Goal: Task Accomplishment & Management: Use online tool/utility

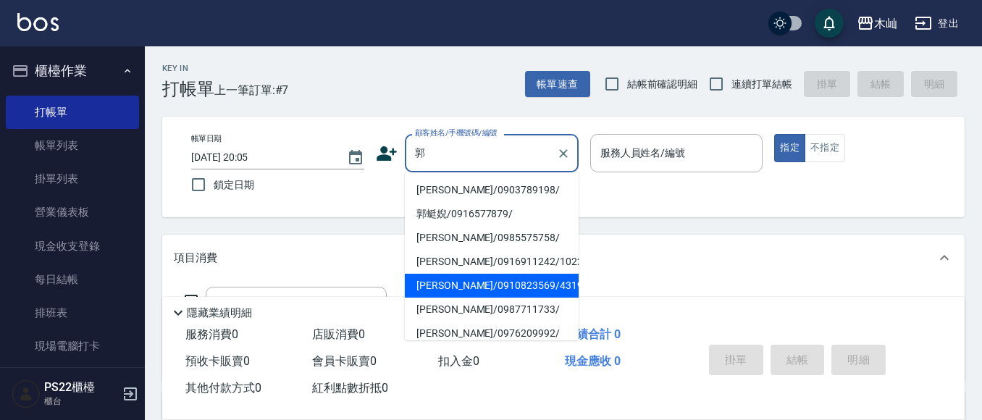
click at [530, 288] on li "[PERSON_NAME]/0910823569/4319" at bounding box center [492, 286] width 174 height 24
type input "[PERSON_NAME]/0910823569/4319"
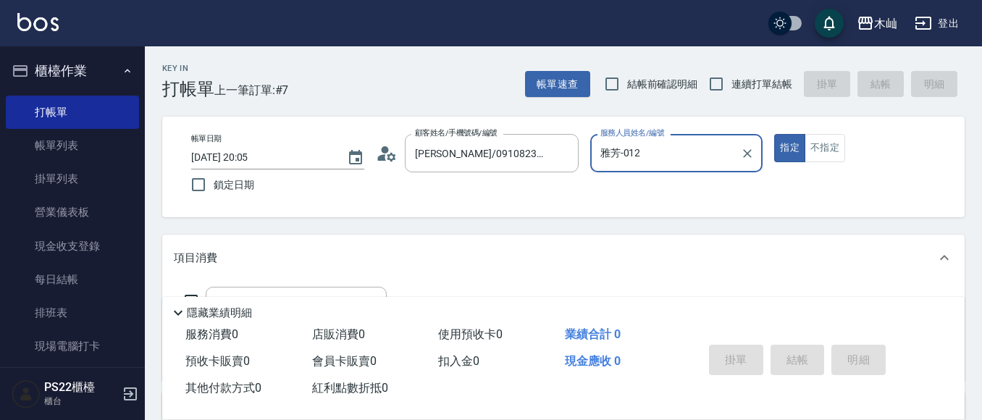
type input "雅芳-012"
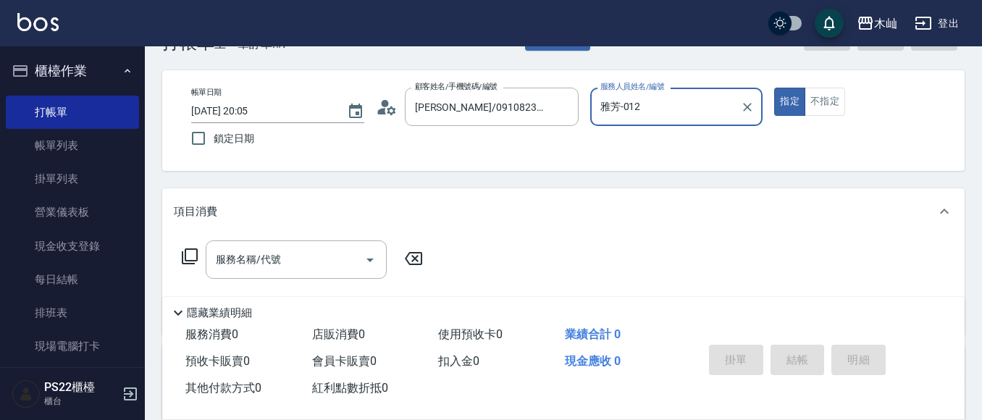
scroll to position [72, 0]
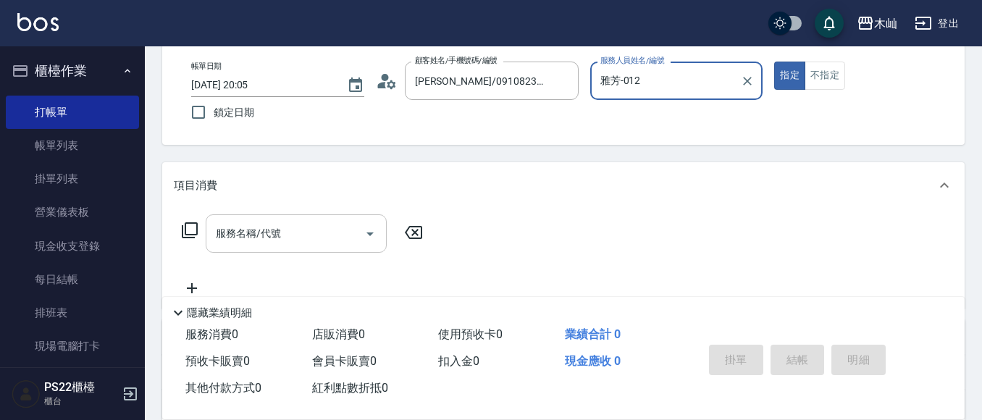
click at [342, 236] on input "服務名稱/代號" at bounding box center [285, 233] width 146 height 25
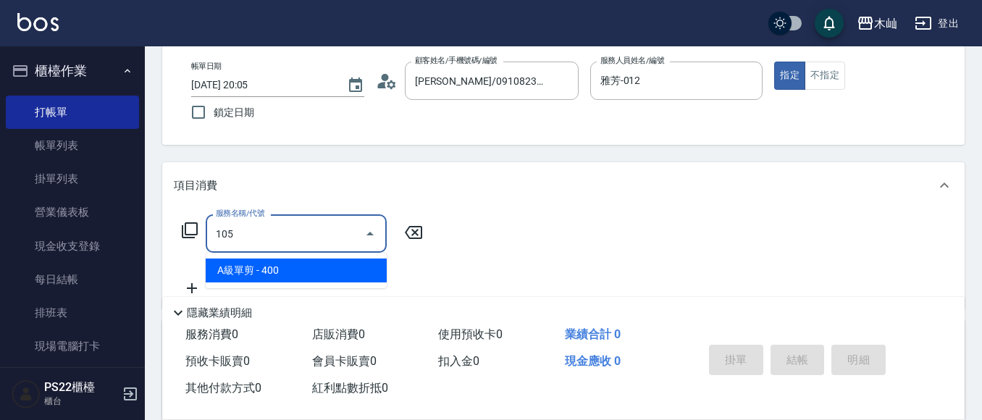
type input "A級單剪(105)"
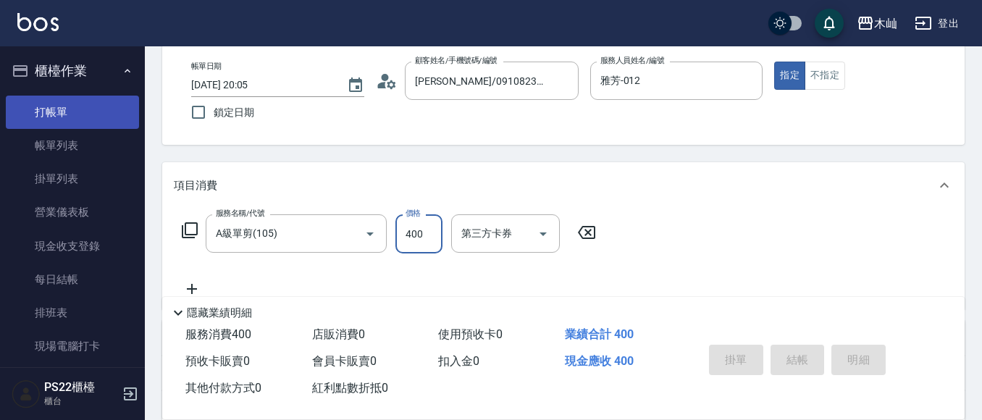
click at [85, 116] on link "打帳單" at bounding box center [72, 112] width 133 height 33
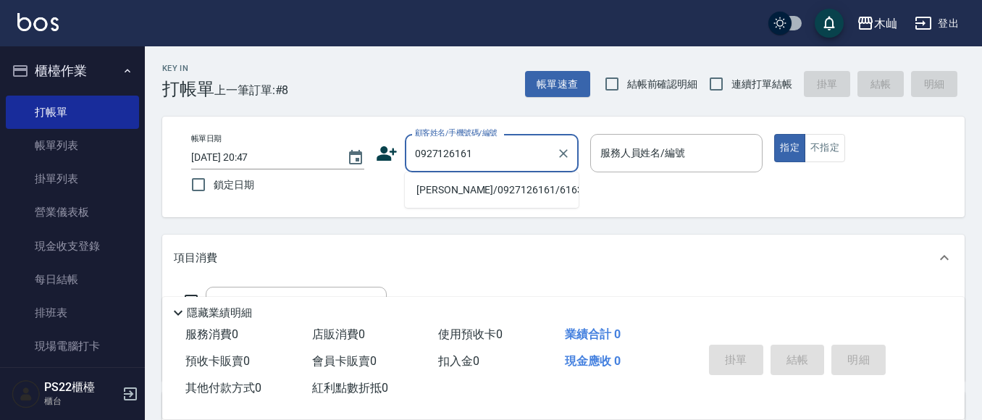
click at [495, 180] on li "[PERSON_NAME]/0927126161/616312" at bounding box center [492, 190] width 174 height 24
type input "[PERSON_NAME]/0927126161/616312"
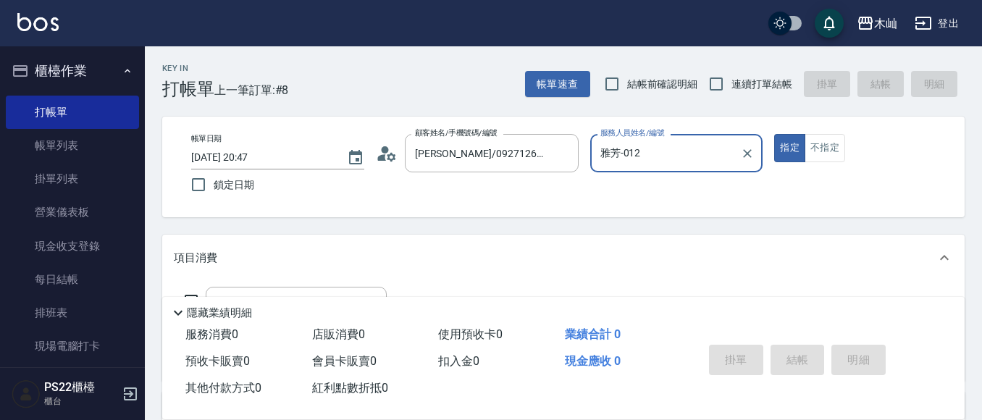
type input "雅芳-012"
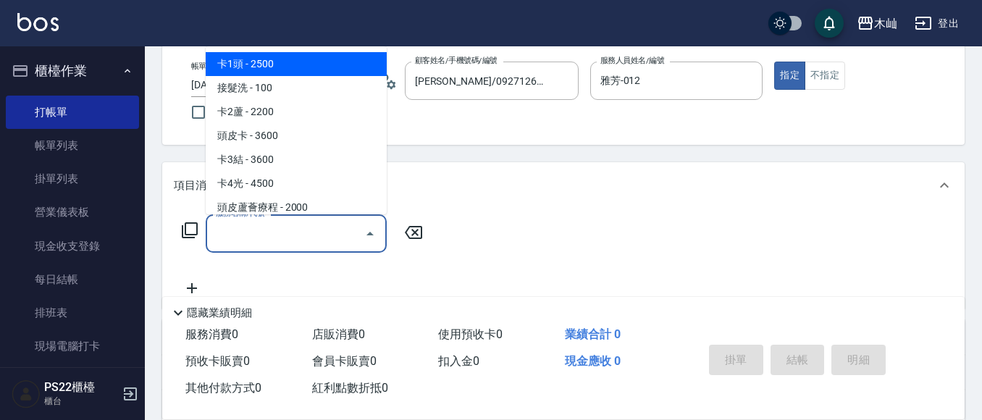
drag, startPoint x: 306, startPoint y: 243, endPoint x: 193, endPoint y: 232, distance: 112.7
click at [305, 243] on input "服務名稱/代號" at bounding box center [285, 233] width 146 height 25
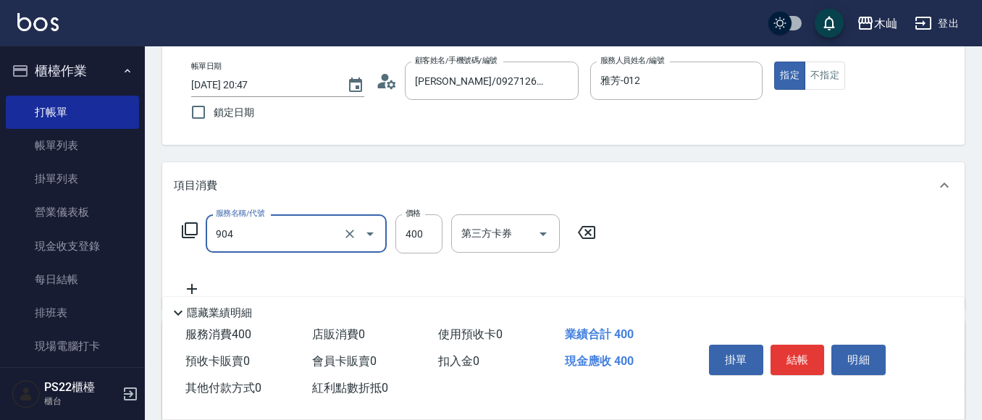
type input "精油洗+瞬護(904)"
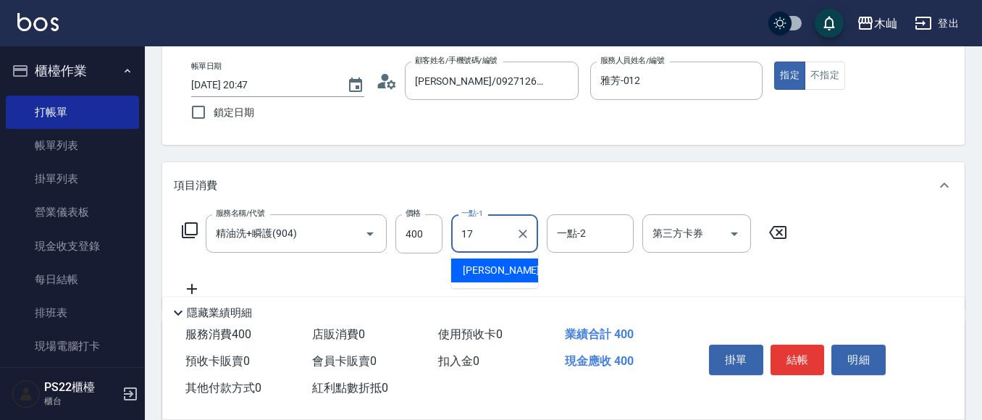
type input "陳薏亘-17"
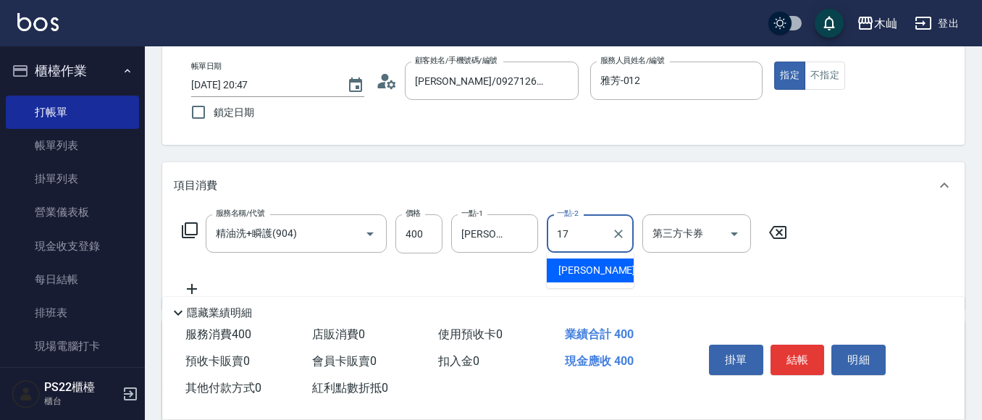
type input "陳薏亘-17"
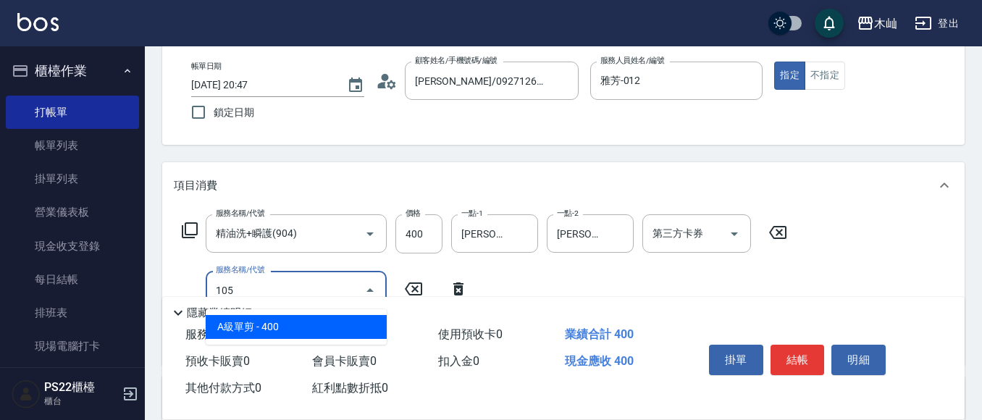
type input "A級單剪(105)"
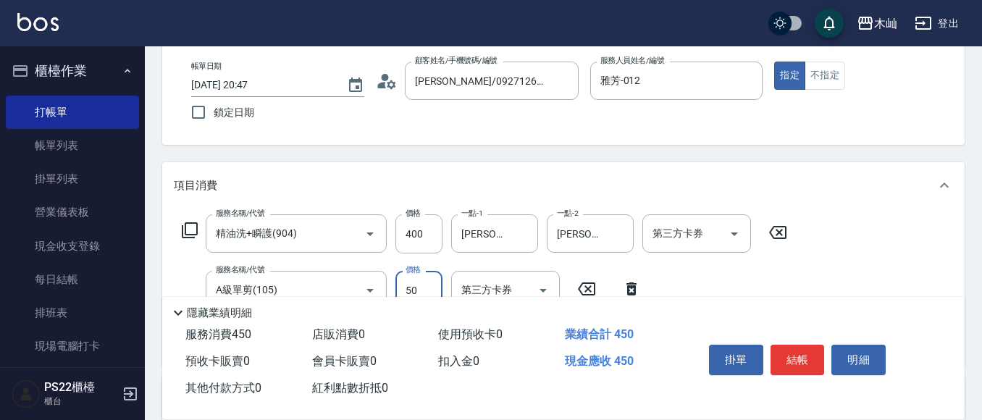
type input "50"
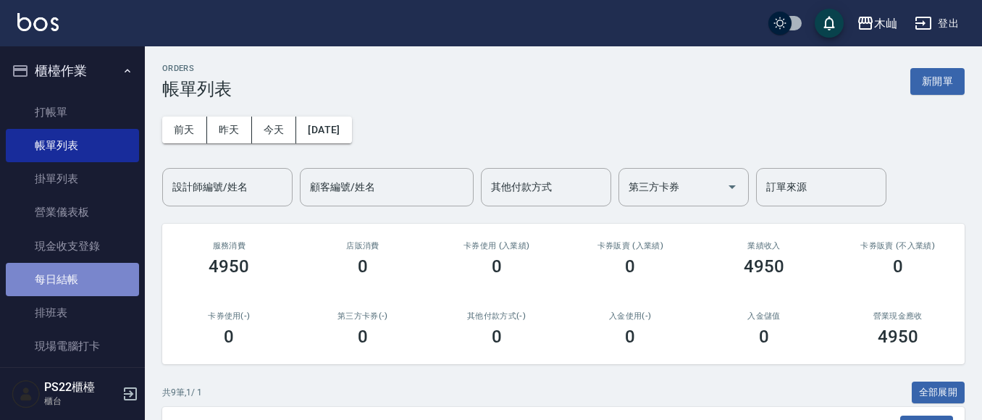
click at [101, 277] on link "每日結帳" at bounding box center [72, 279] width 133 height 33
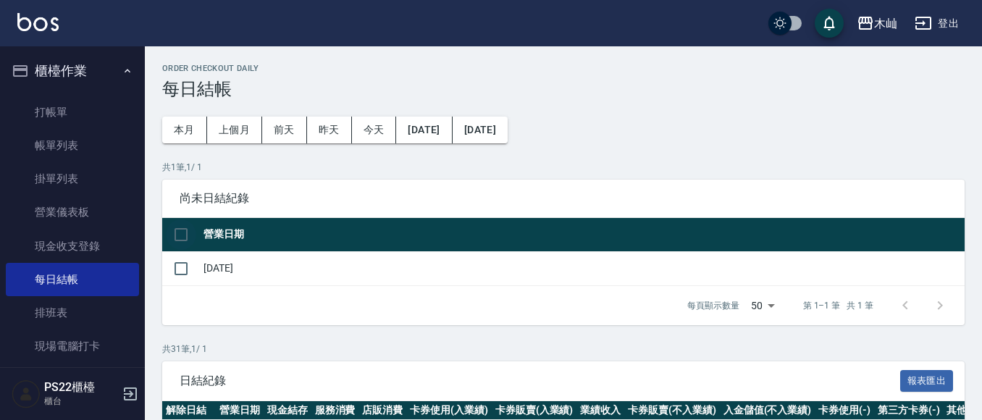
click at [172, 230] on input "checkbox" at bounding box center [181, 234] width 30 height 30
checkbox input "true"
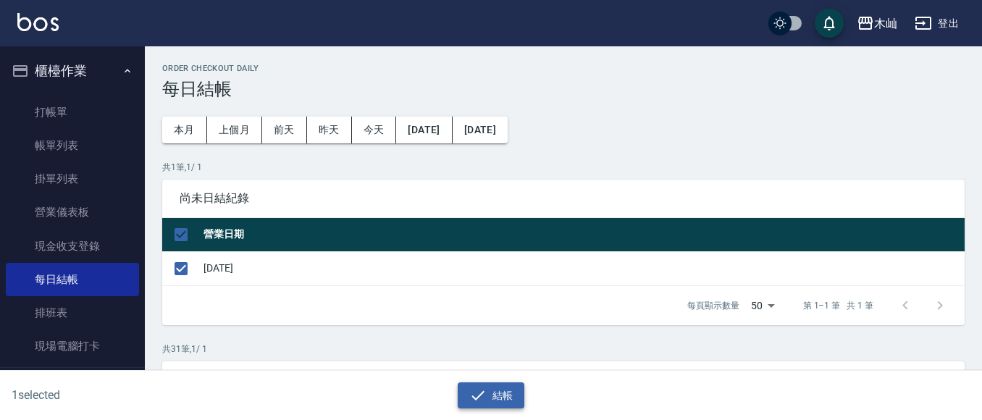
click at [485, 385] on button "結帳" at bounding box center [491, 395] width 67 height 27
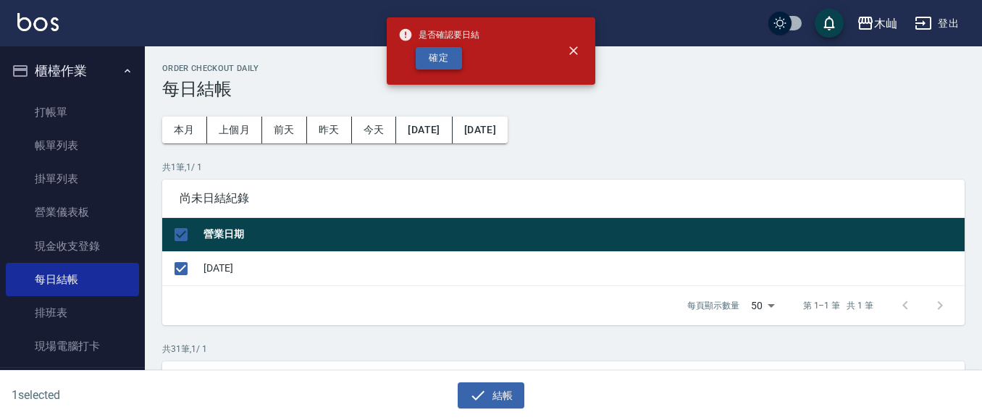
click at [455, 67] on button "確定" at bounding box center [439, 58] width 46 height 22
checkbox input "false"
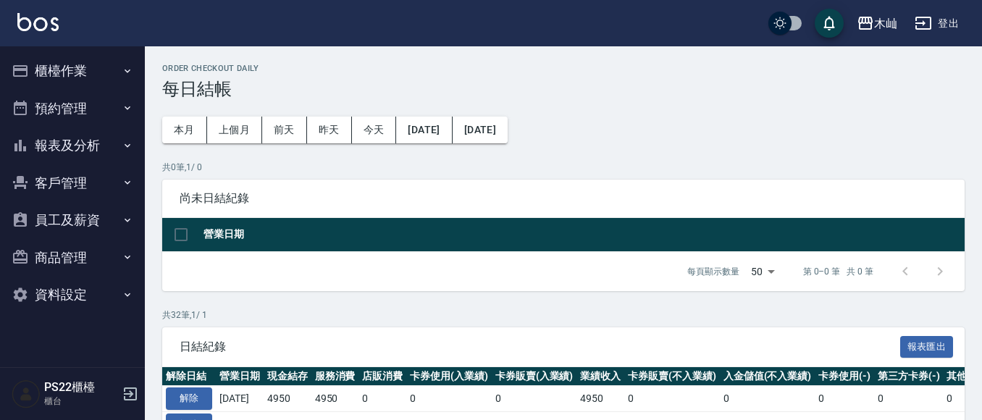
click at [38, 146] on button "報表及分析" at bounding box center [72, 146] width 133 height 38
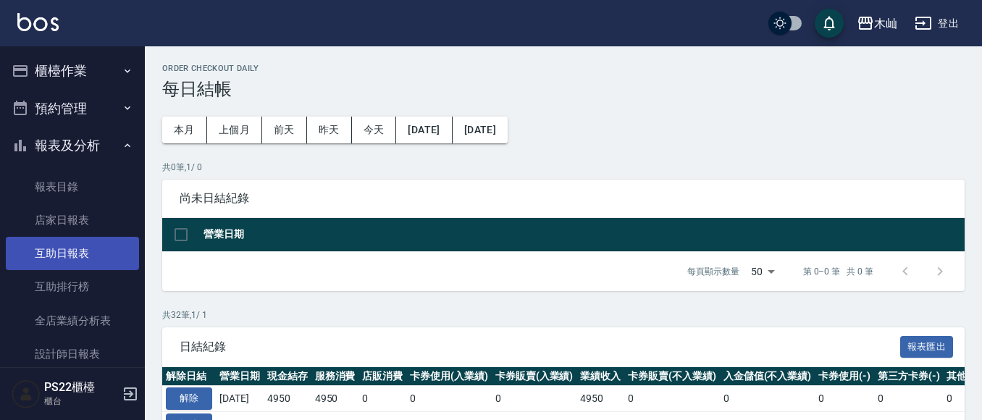
click at [96, 248] on link "互助日報表" at bounding box center [72, 253] width 133 height 33
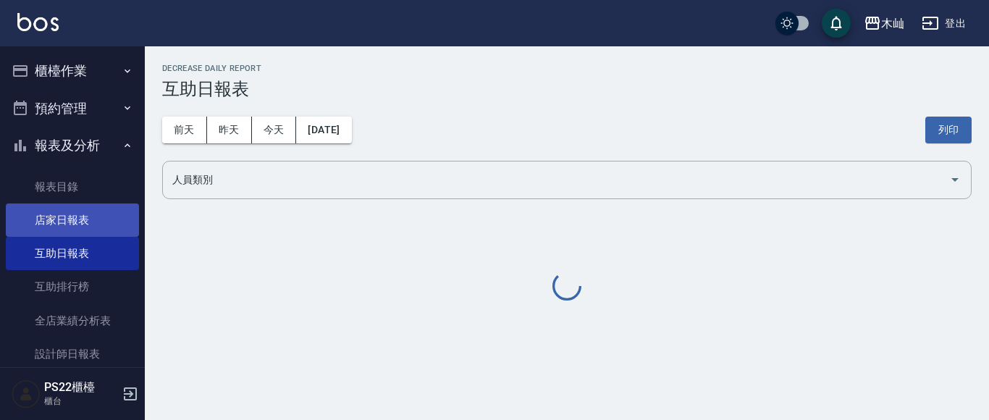
click at [100, 235] on link "店家日報表" at bounding box center [72, 219] width 133 height 33
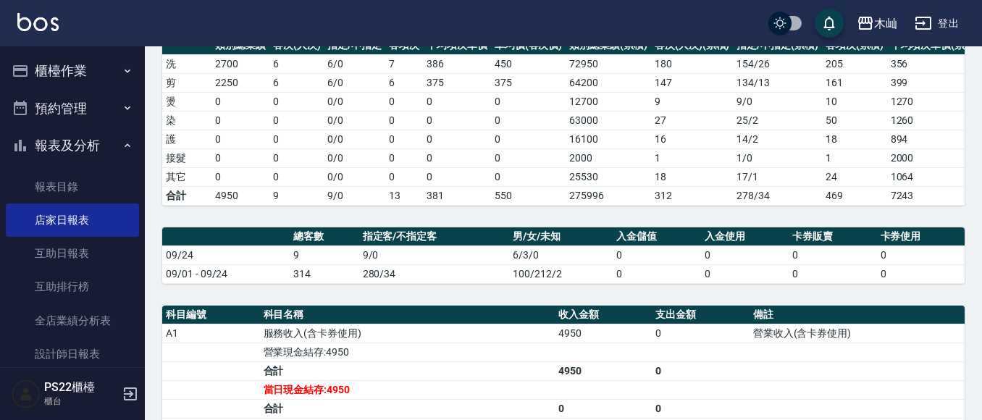
scroll to position [217, 0]
